Goal: Information Seeking & Learning: Learn about a topic

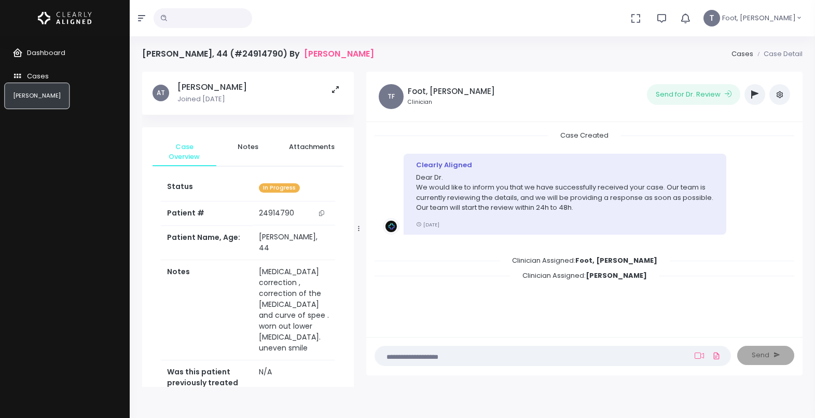
scroll to position [82, 0]
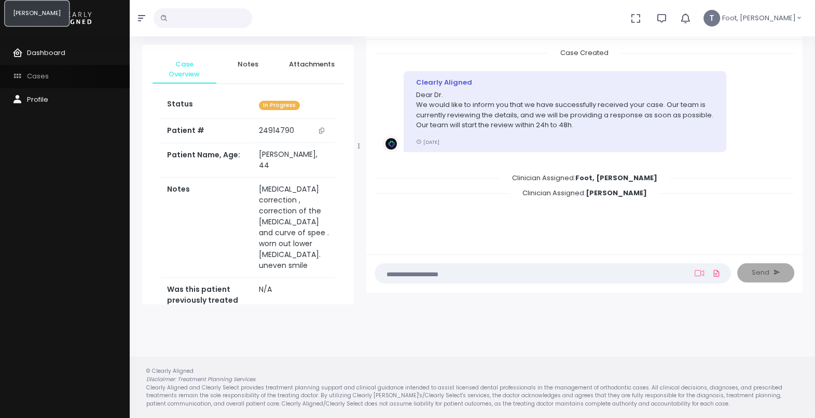
drag, startPoint x: 0, startPoint y: 0, endPoint x: 39, endPoint y: 80, distance: 89.3
click at [39, 80] on span "Cases" at bounding box center [38, 76] width 22 height 10
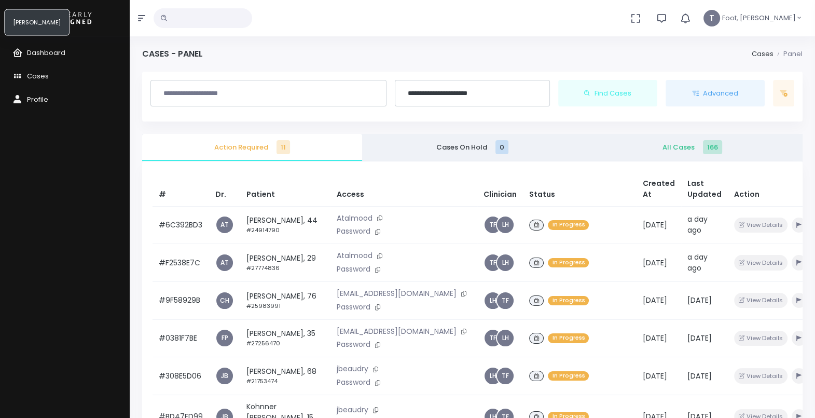
scroll to position [31, 0]
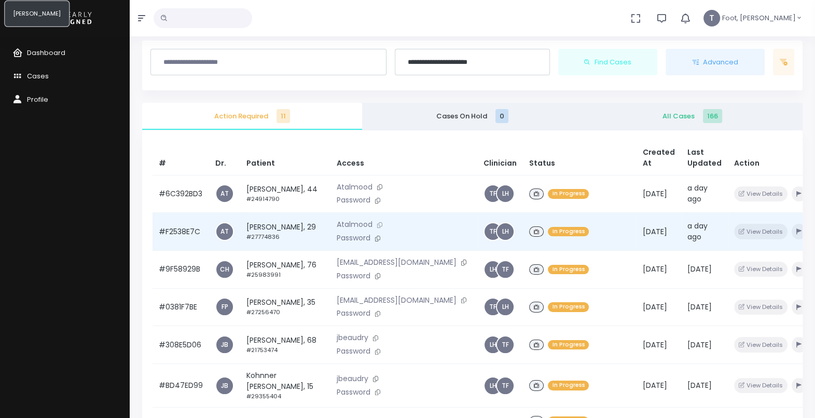
click at [377, 228] on icon at bounding box center [379, 225] width 5 height 6
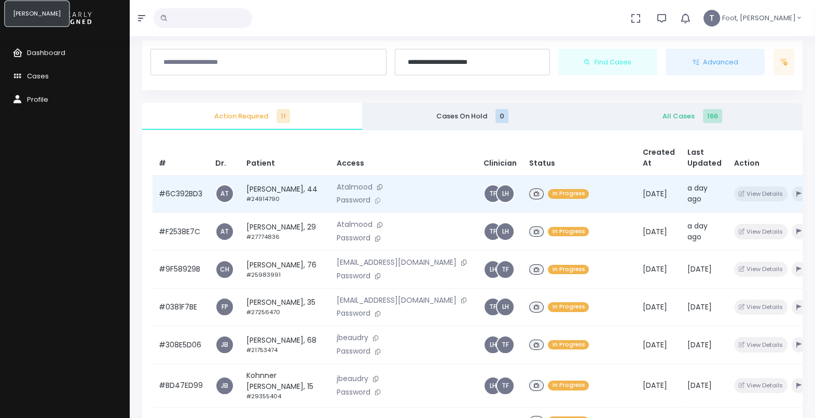
click at [375, 203] on icon at bounding box center [377, 201] width 5 height 6
click at [377, 190] on icon at bounding box center [379, 187] width 5 height 6
click at [375, 203] on icon at bounding box center [377, 201] width 5 height 6
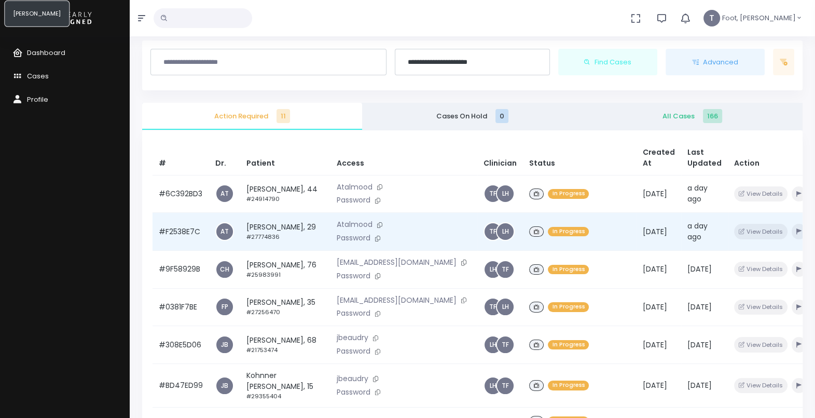
click at [273, 251] on td "[PERSON_NAME], 29 #27774836" at bounding box center [285, 232] width 90 height 38
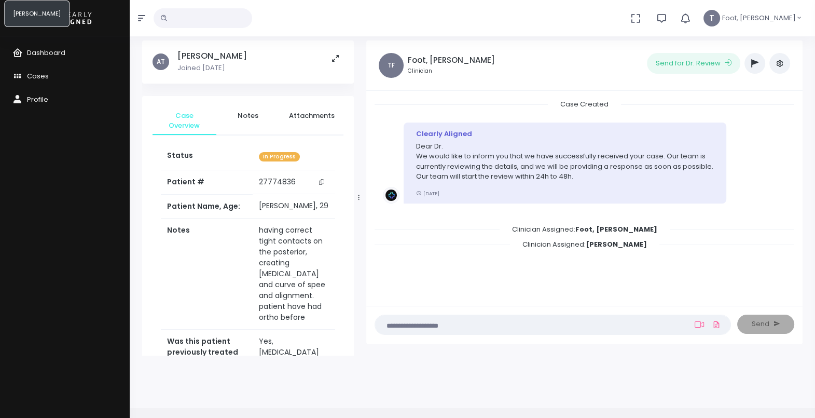
drag, startPoint x: 352, startPoint y: 88, endPoint x: 350, endPoint y: 49, distance: 39.0
click at [350, 49] on div "AT [PERSON_NAME] Joined [DATE] Case Overview Notes Attachments Status In Progre…" at bounding box center [248, 197] width 212 height 315
drag, startPoint x: 345, startPoint y: 3, endPoint x: 503, endPoint y: 43, distance: 162.2
click at [503, 43] on div "TF Foot, [PERSON_NAME] Clinician Send for Dr. Review ‼️ Priority Waiting Reply …" at bounding box center [584, 65] width 436 height 50
click at [29, 78] on span "Cases" at bounding box center [38, 76] width 22 height 10
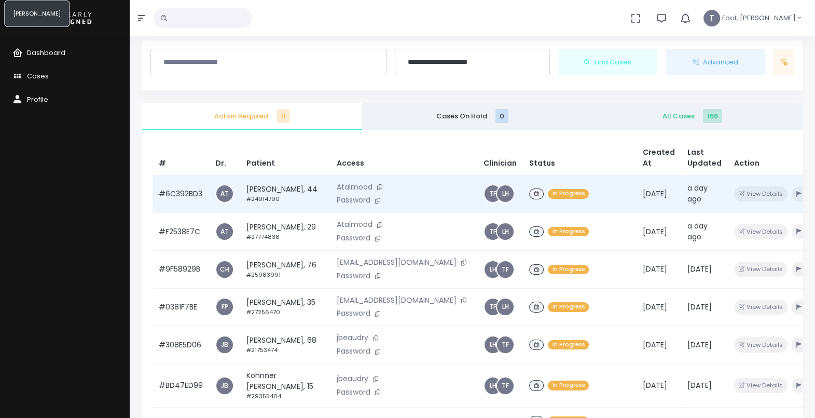
click at [261, 191] on td "[PERSON_NAME], 44 #24914790" at bounding box center [285, 194] width 90 height 38
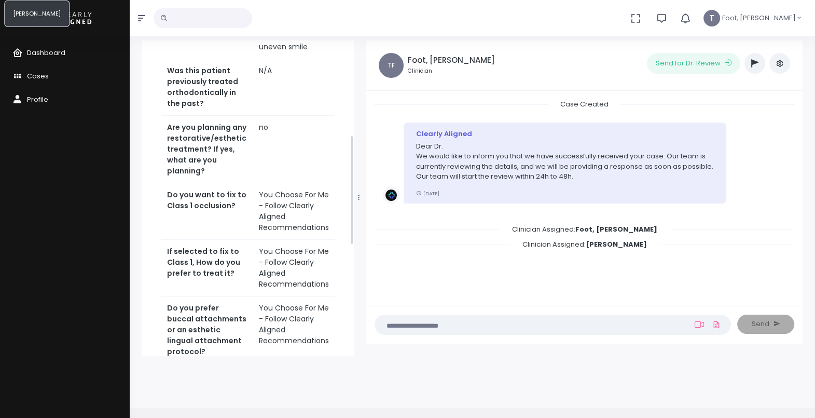
scroll to position [332, 0]
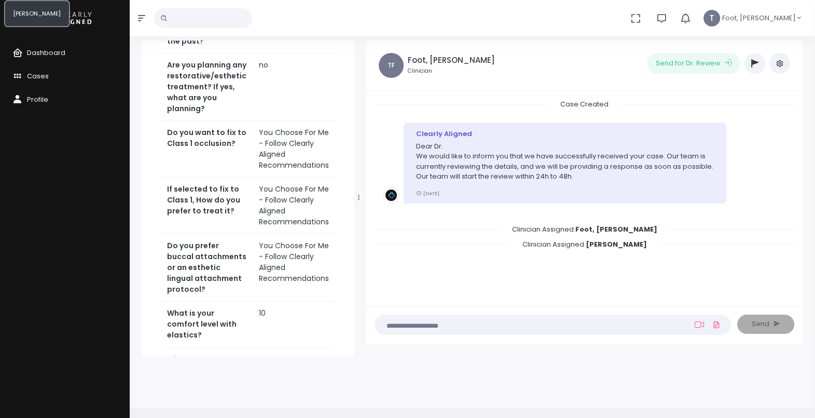
click at [350, 137] on div "Case Overview Notes Attachments Status In Progress Patient # [MEDICAL_RECORD_NU…" at bounding box center [248, 193] width 212 height 859
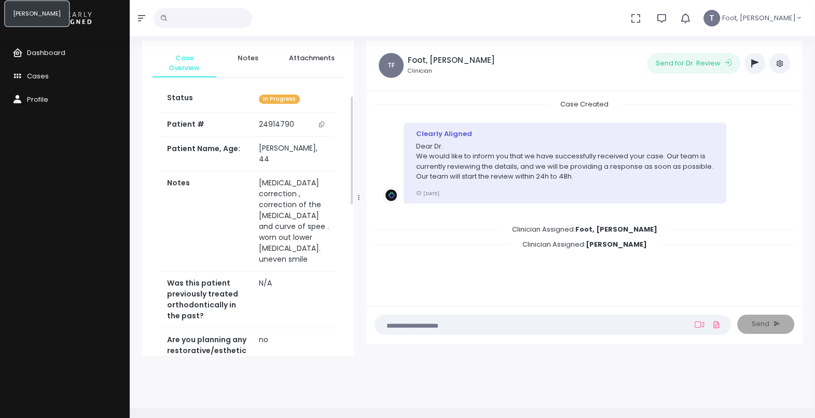
scroll to position [0, 0]
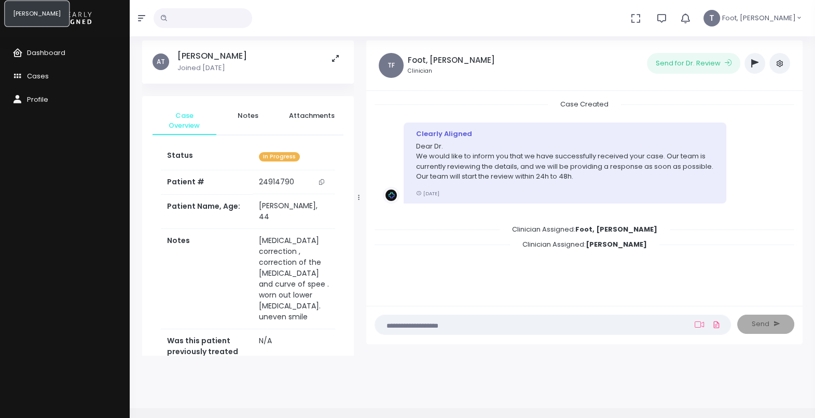
drag, startPoint x: 352, startPoint y: 171, endPoint x: 361, endPoint y: 49, distance: 122.2
click at [361, 49] on div "AT [PERSON_NAME] Joined [DATE] Case Overview Notes Attachments Status In Progre…" at bounding box center [472, 197] width 673 height 315
click at [247, 127] on li "Notes" at bounding box center [248, 120] width 64 height 28
click at [246, 112] on span "Notes" at bounding box center [248, 115] width 47 height 10
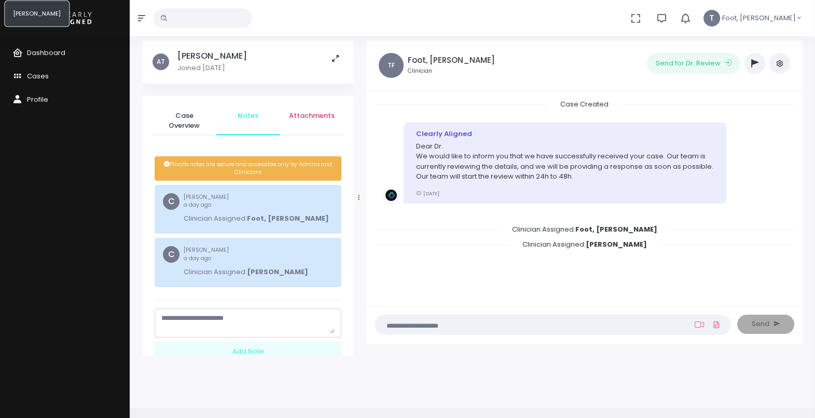
click at [322, 115] on span "Attachments" at bounding box center [311, 115] width 47 height 10
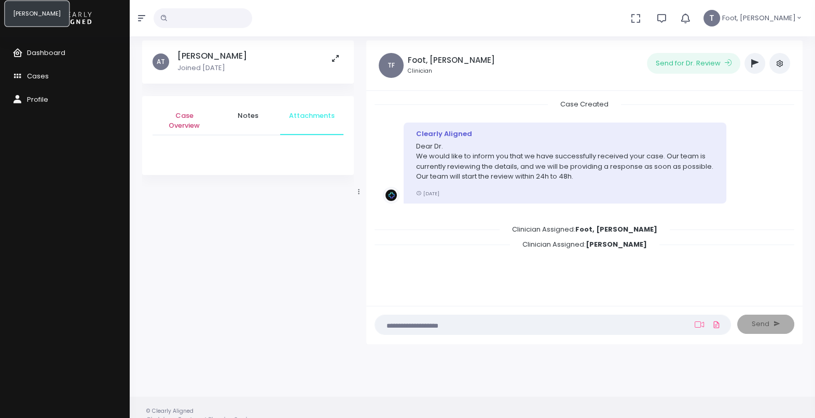
click at [200, 114] on span "Case Overview" at bounding box center [184, 120] width 47 height 20
